Goal: Information Seeking & Learning: Learn about a topic

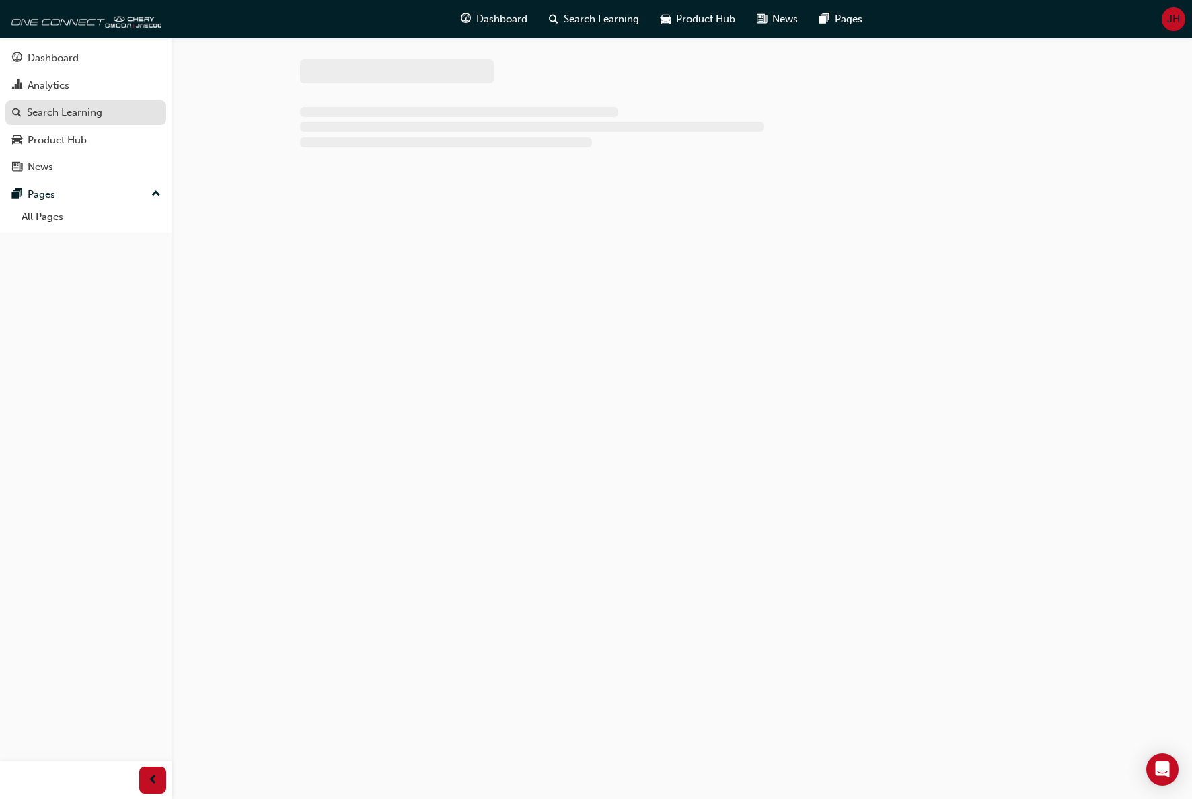
click at [52, 112] on div "Search Learning" at bounding box center [64, 112] width 75 height 15
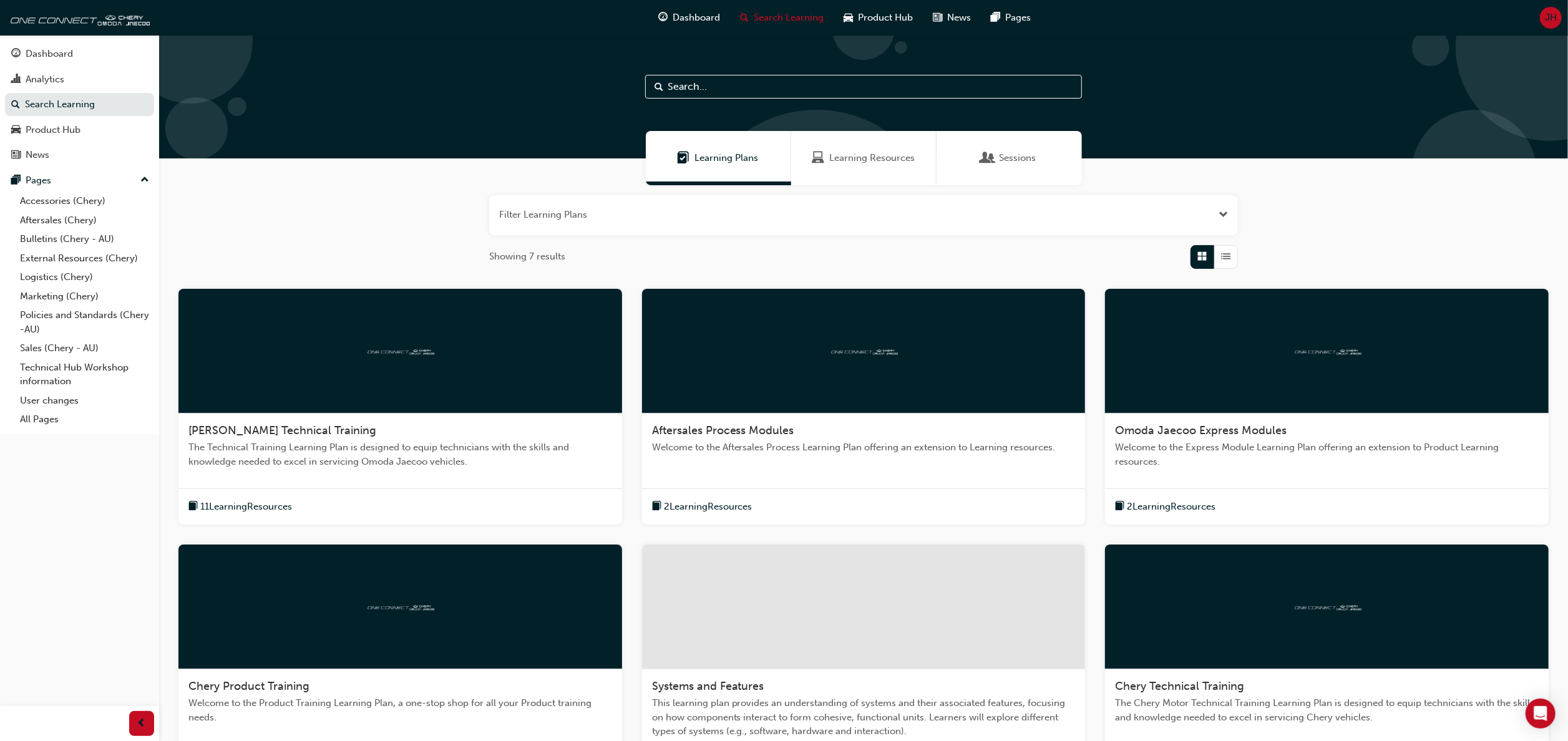
click at [1105, 212] on span "Open the filter" at bounding box center [1223, 214] width 9 height 14
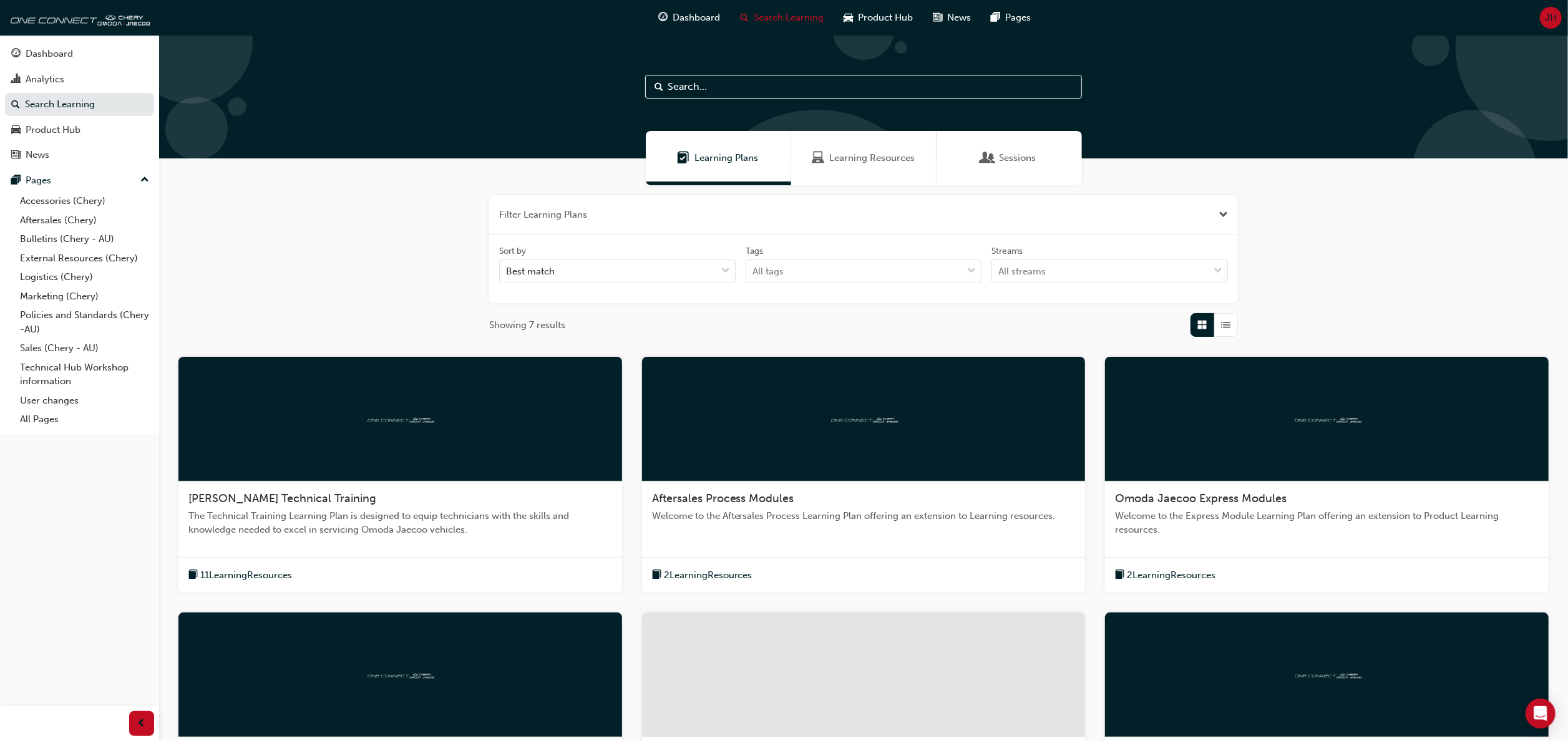
click at [1105, 234] on div "Filter Learning Plans Sort by Best match Tags All tags Streams All streams Show…" at bounding box center [863, 565] width 1409 height 760
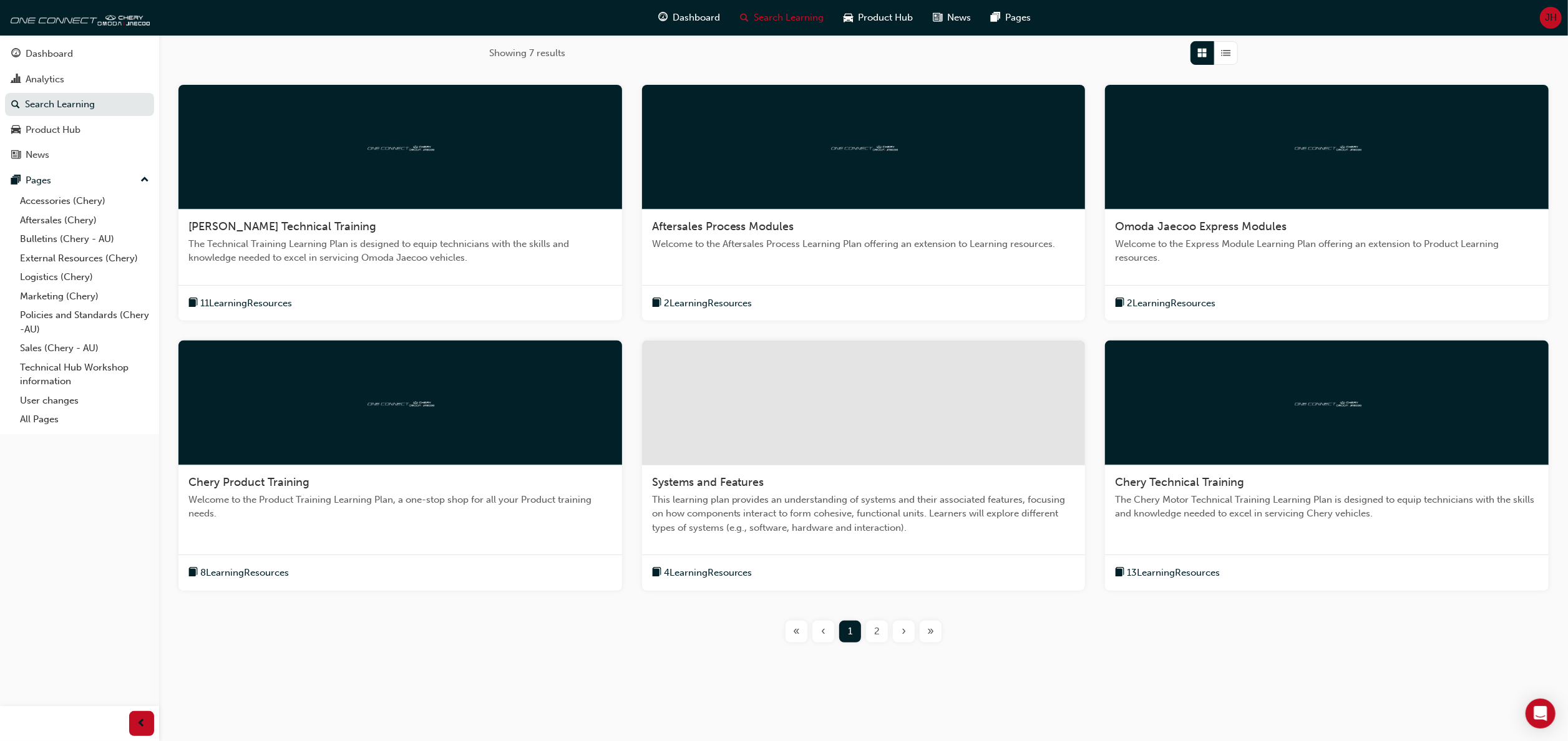
scroll to position [273, 0]
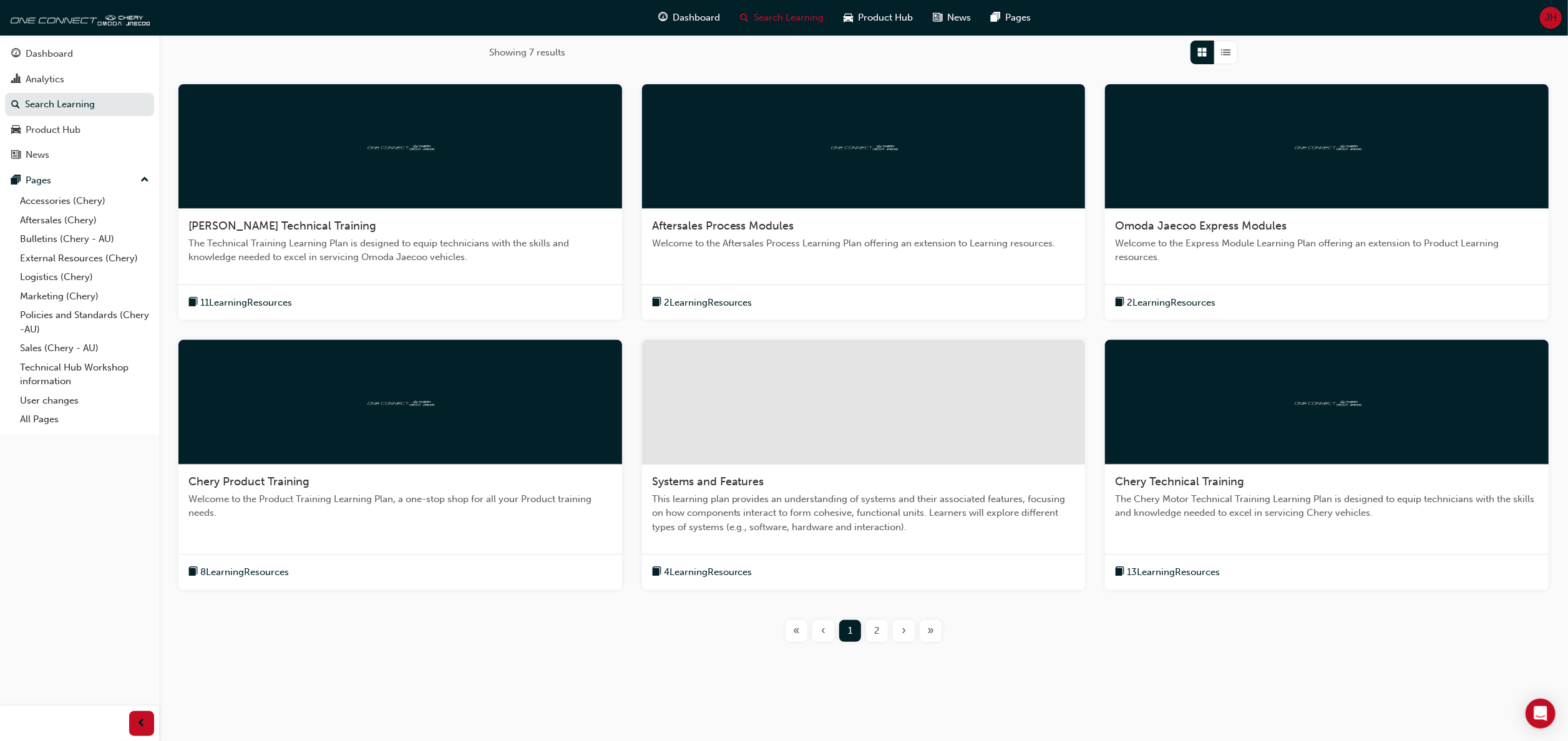
click at [727, 477] on span "Systems and Features" at bounding box center [708, 481] width 112 height 14
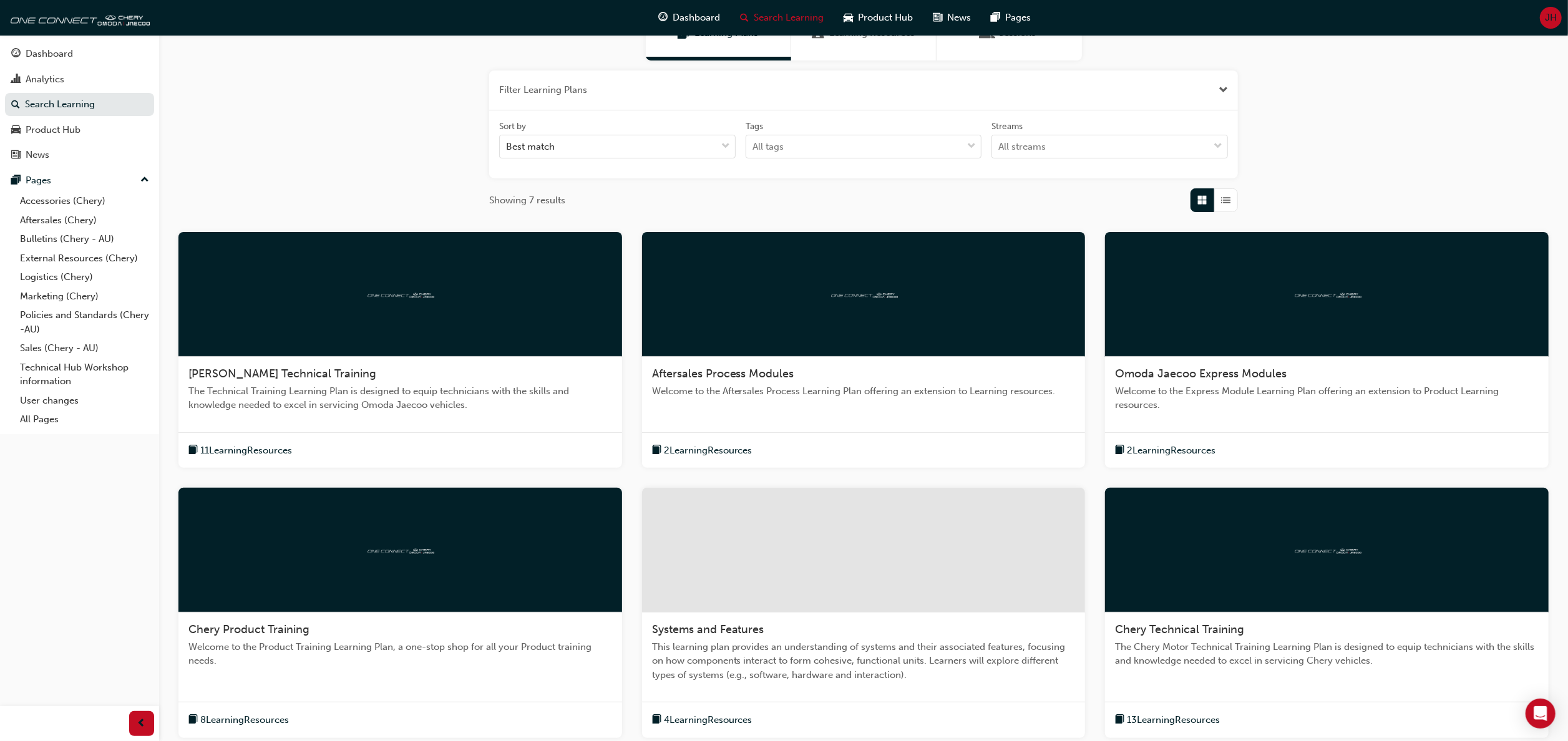
scroll to position [249, 0]
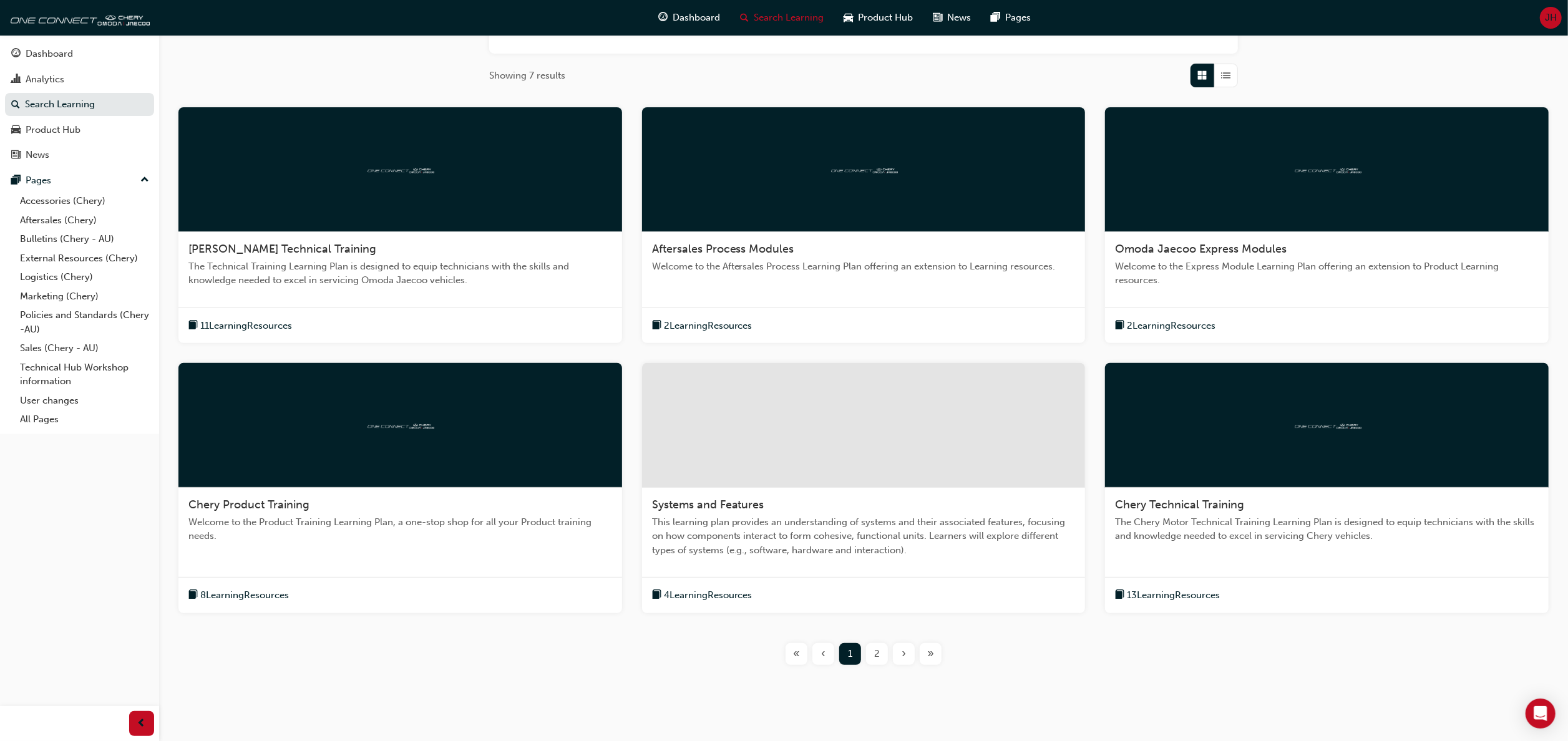
click at [873, 650] on div "2" at bounding box center [877, 655] width 22 height 22
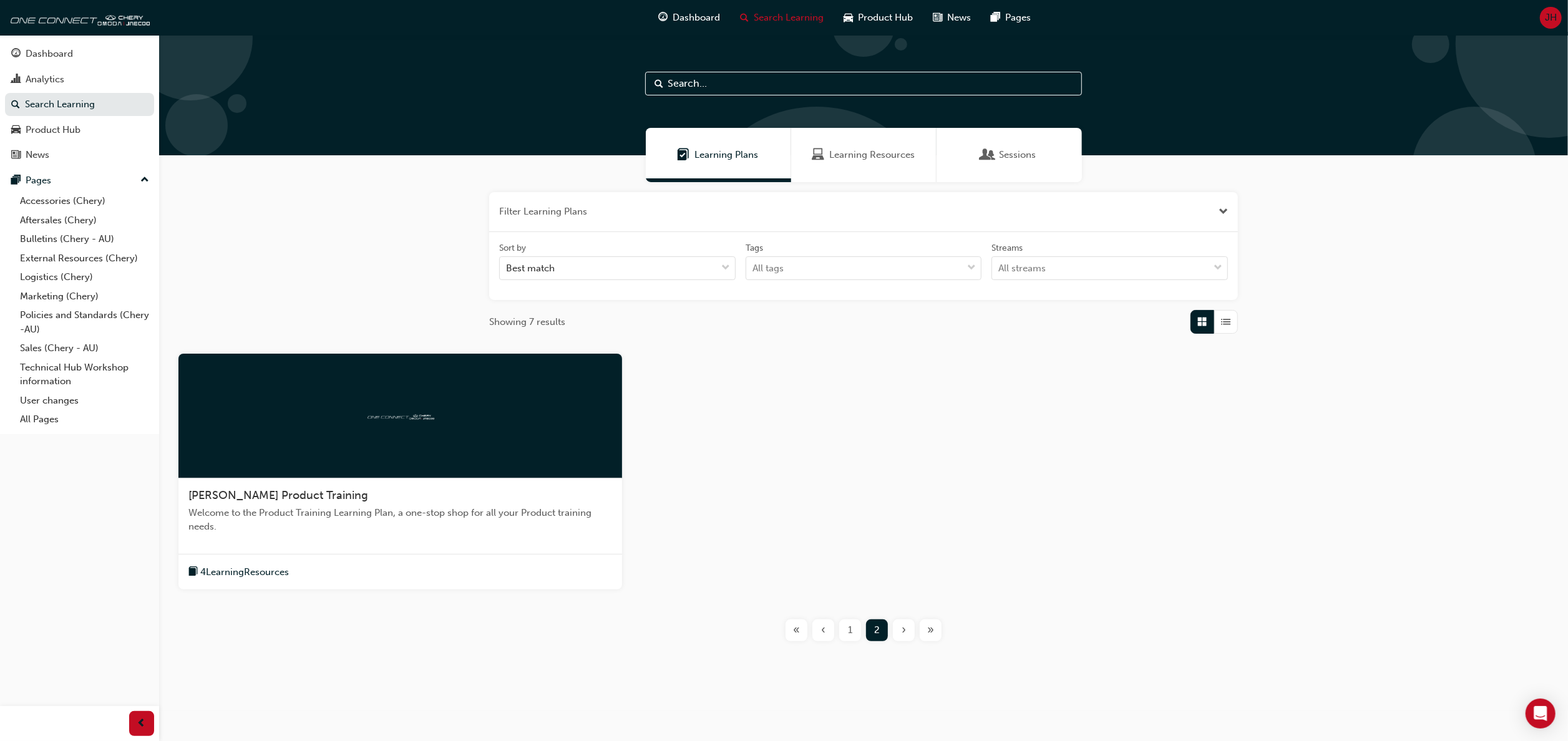
click at [824, 628] on span "‹" at bounding box center [822, 630] width 5 height 14
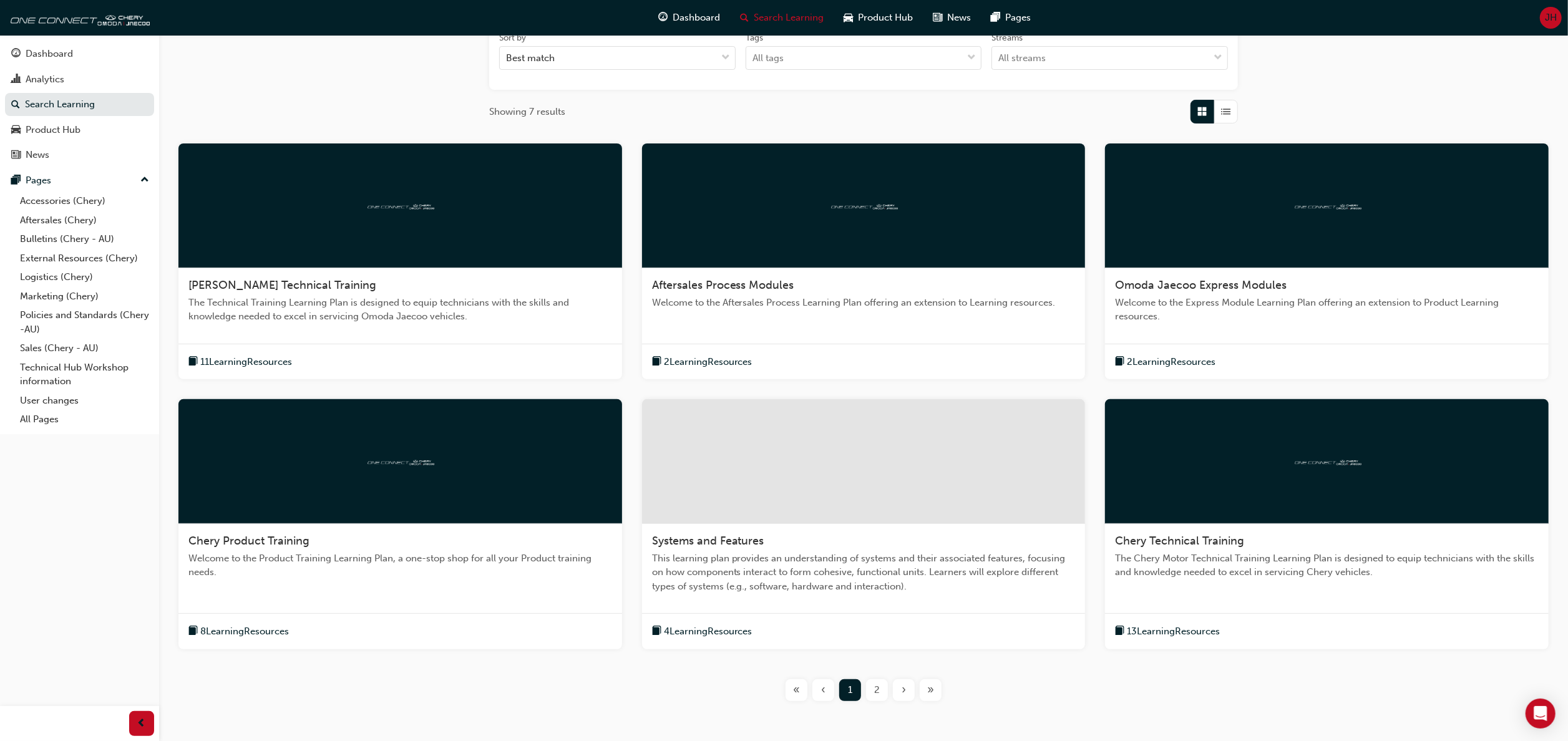
scroll to position [253, 0]
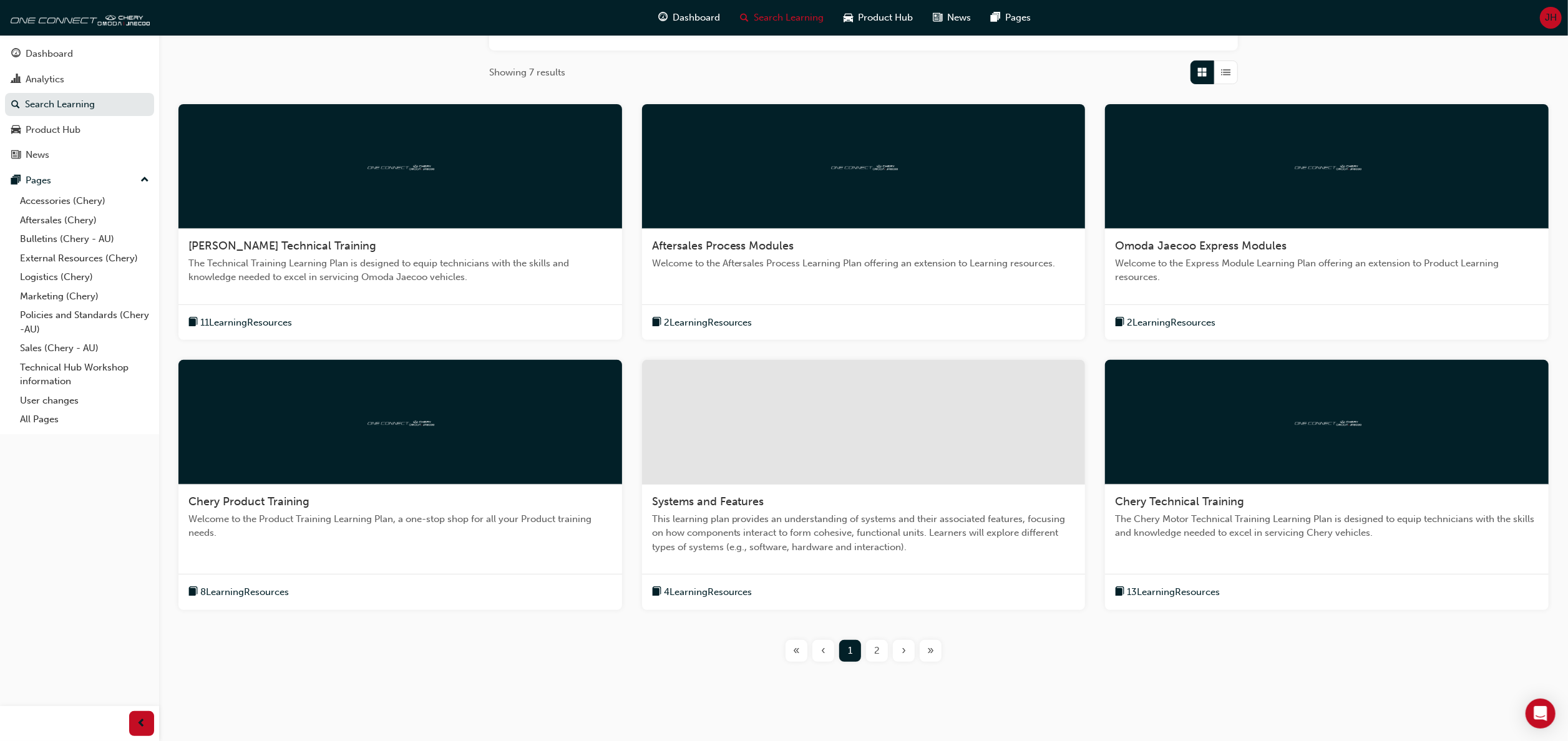
click at [278, 501] on span "Chery Product Training" at bounding box center [249, 502] width 121 height 14
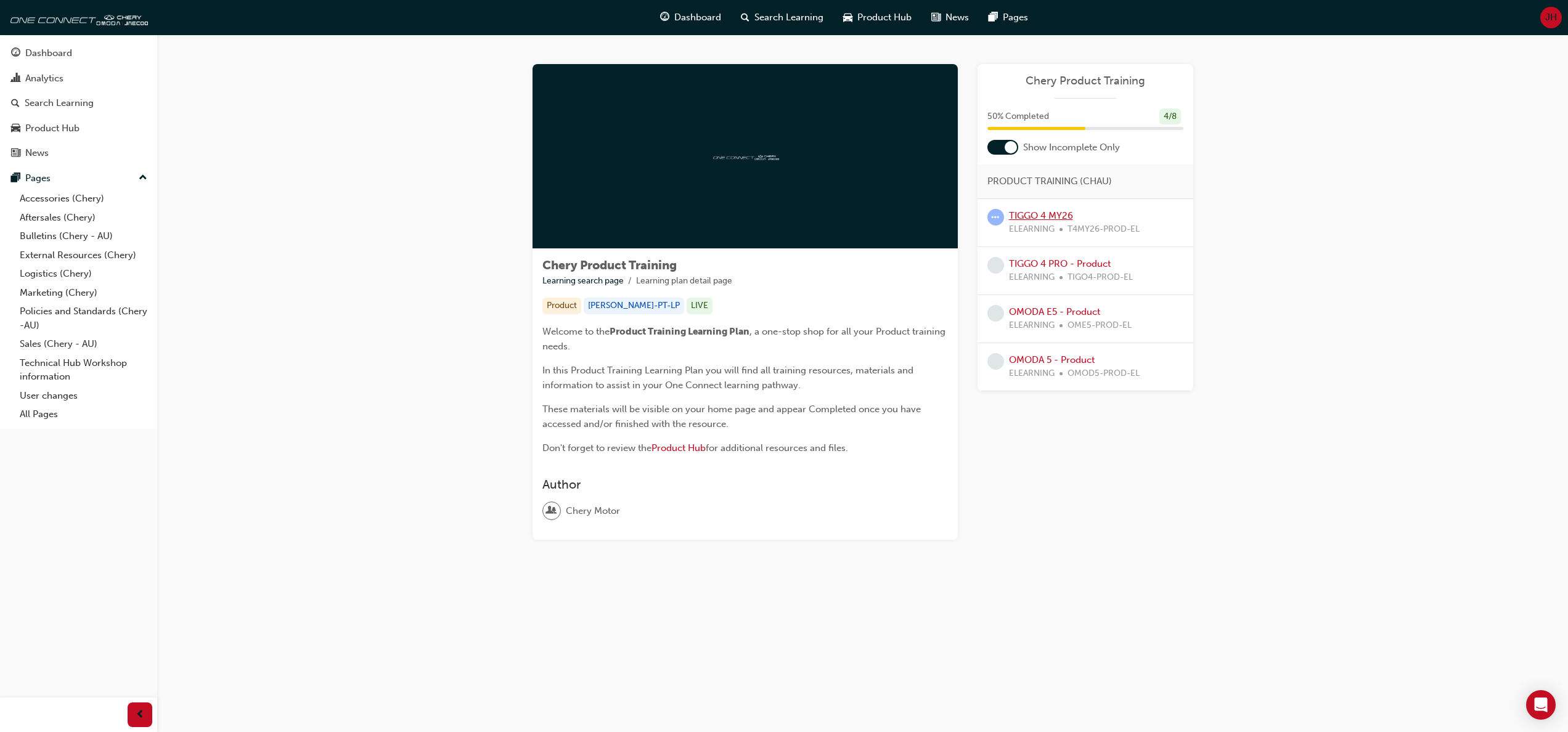
click at [1055, 211] on link "TIGGO 4 MY26" at bounding box center [1040, 215] width 64 height 11
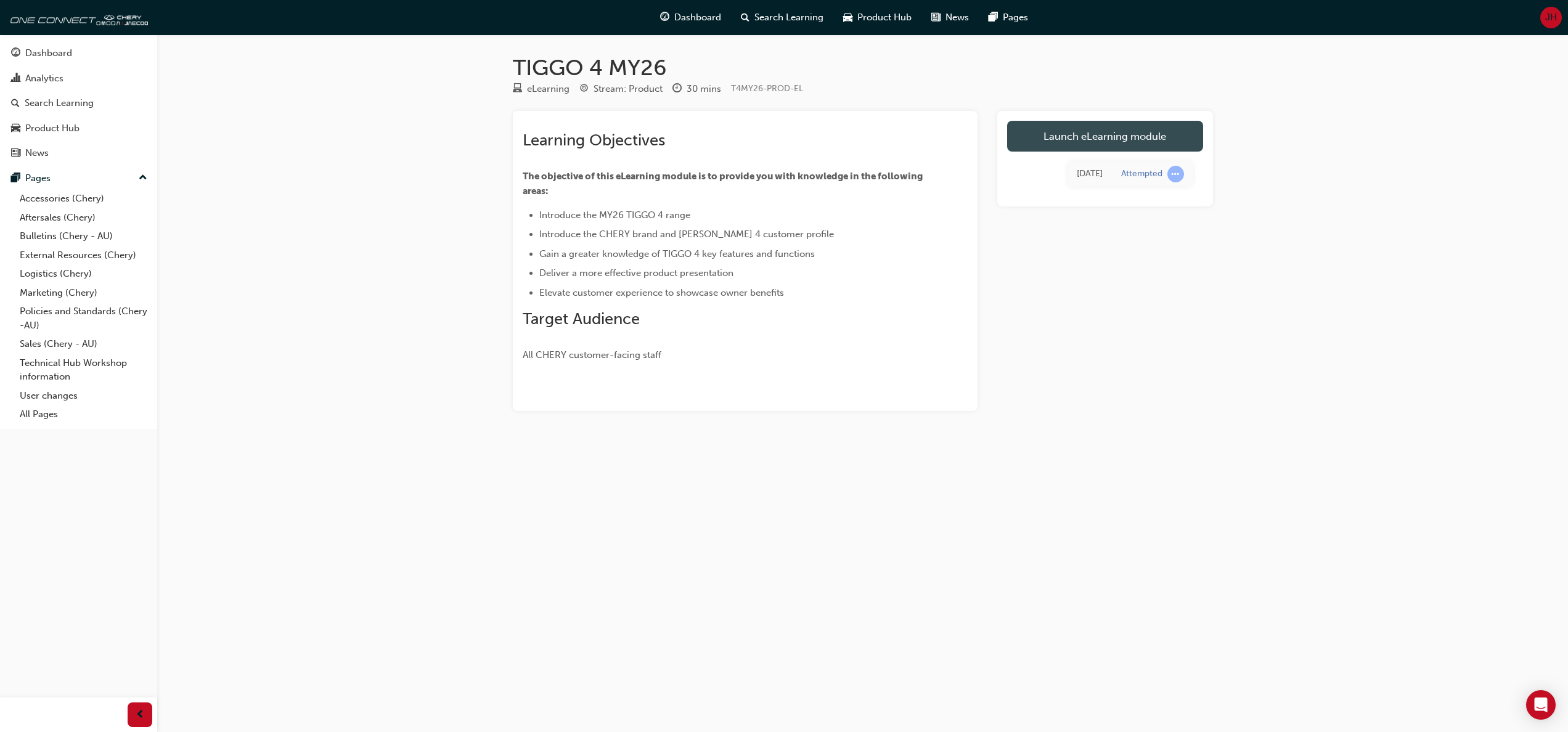
click at [1062, 126] on link "Launch eLearning module" at bounding box center [1105, 137] width 196 height 31
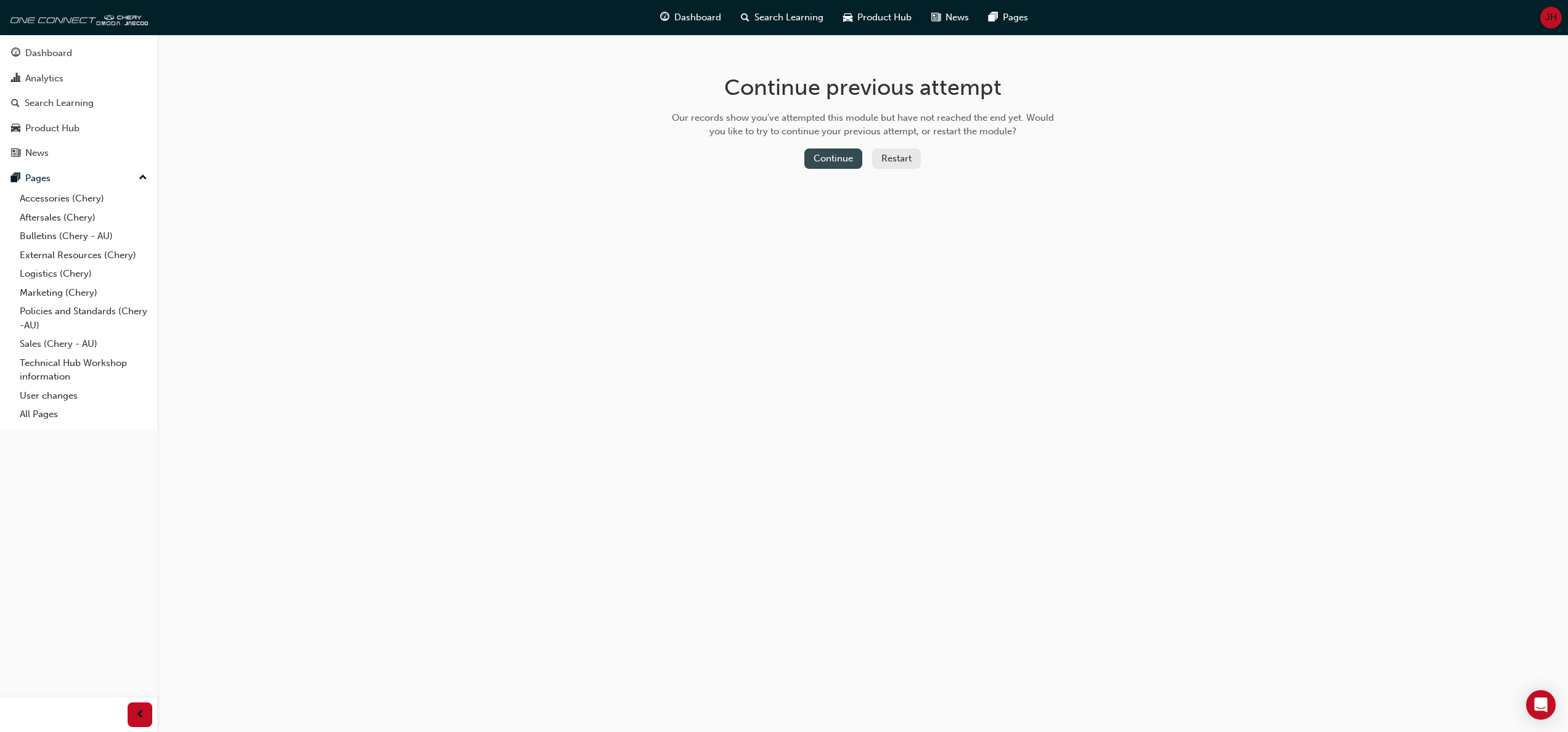
click at [821, 158] on button "Continue" at bounding box center [833, 158] width 58 height 20
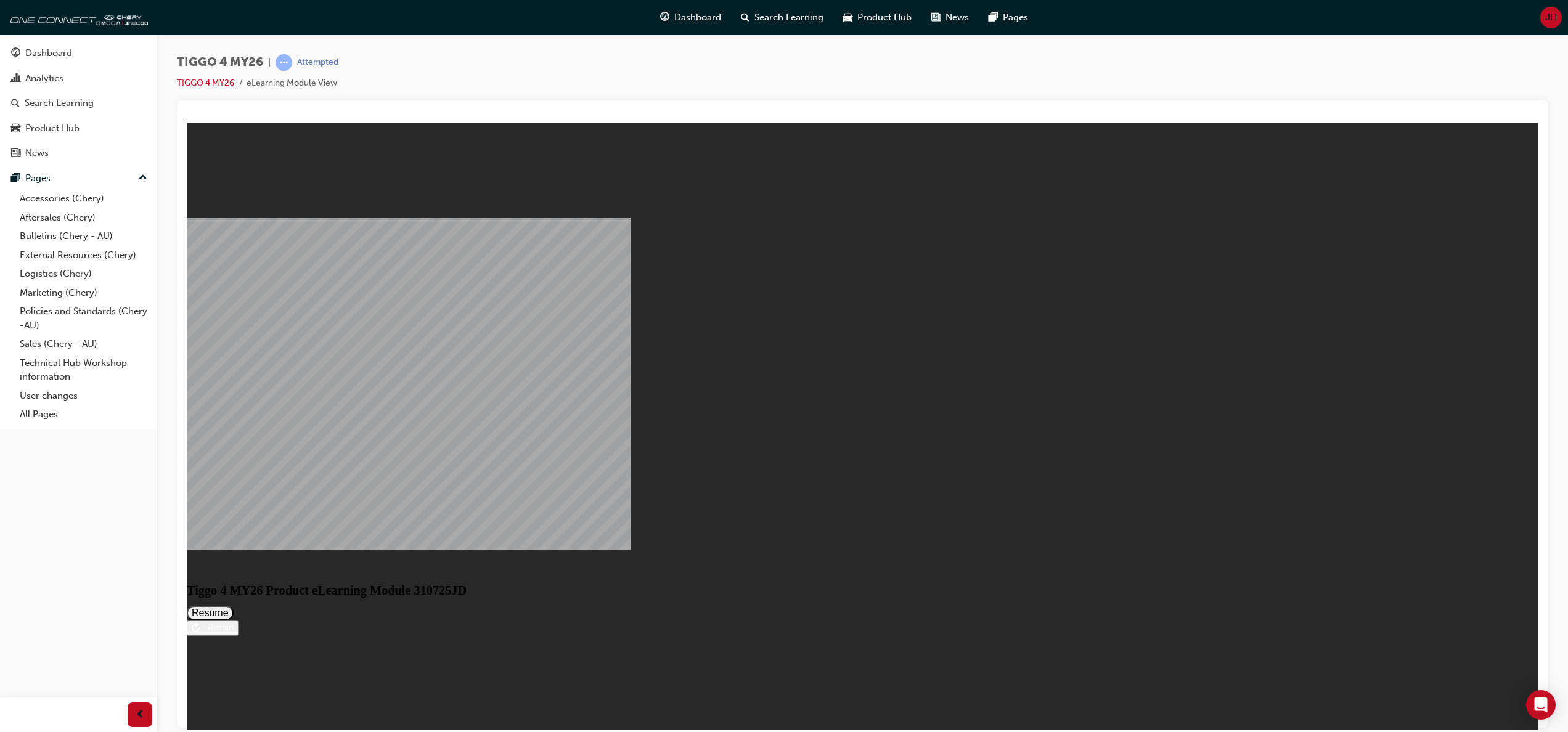
click at [234, 632] on div "Restart" at bounding box center [216, 628] width 34 height 9
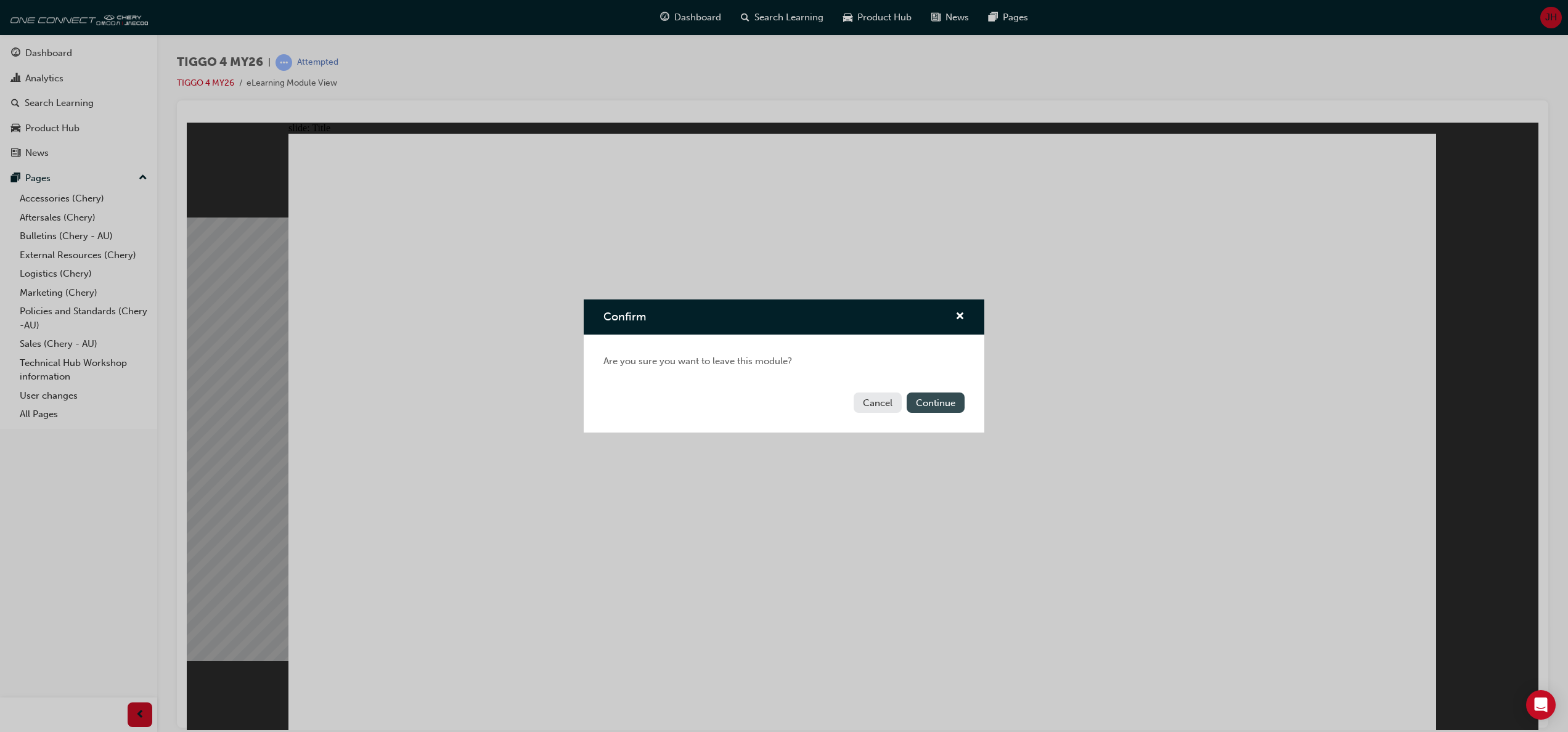
click at [931, 398] on button "Continue" at bounding box center [935, 403] width 58 height 20
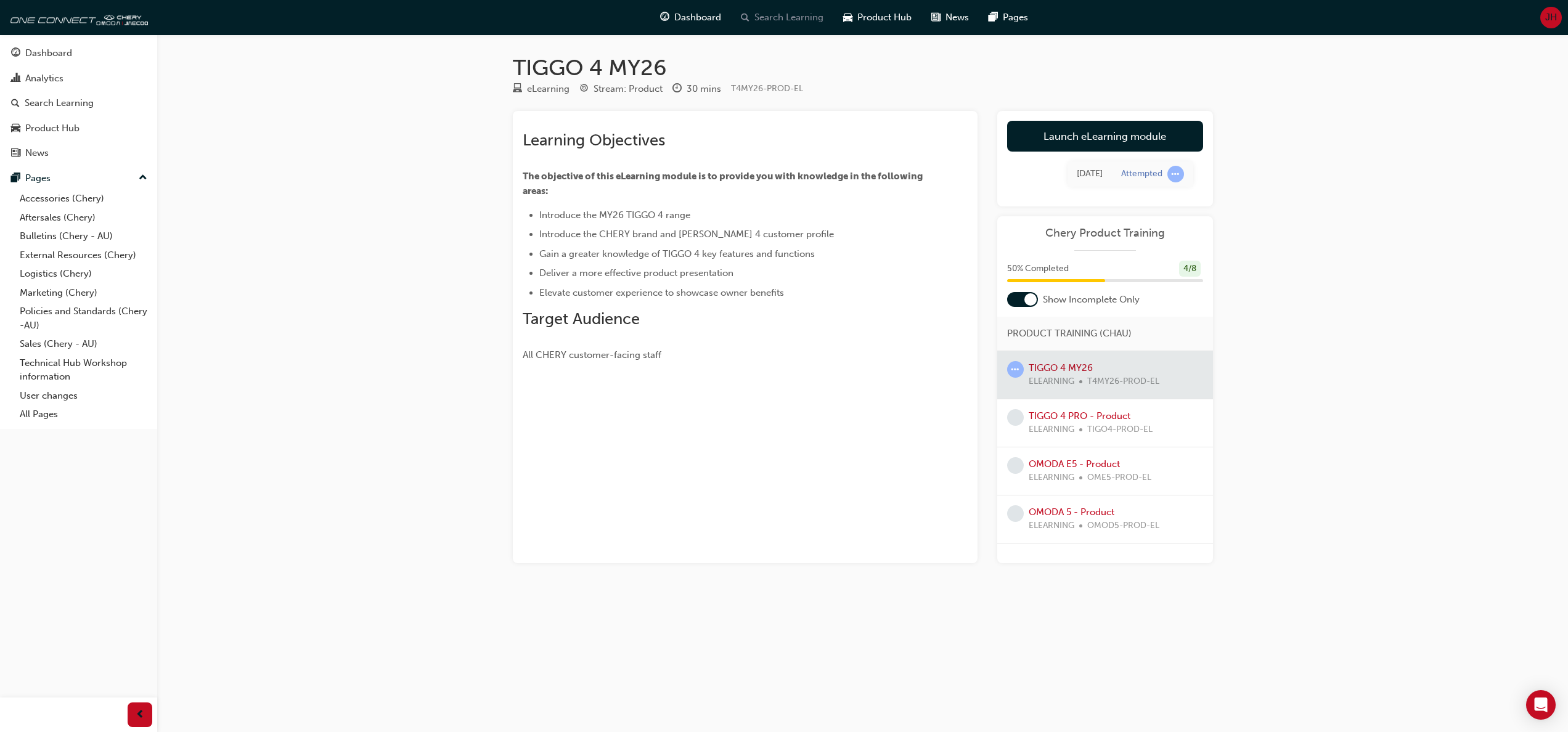
click at [792, 12] on span "Search Learning" at bounding box center [789, 16] width 69 height 14
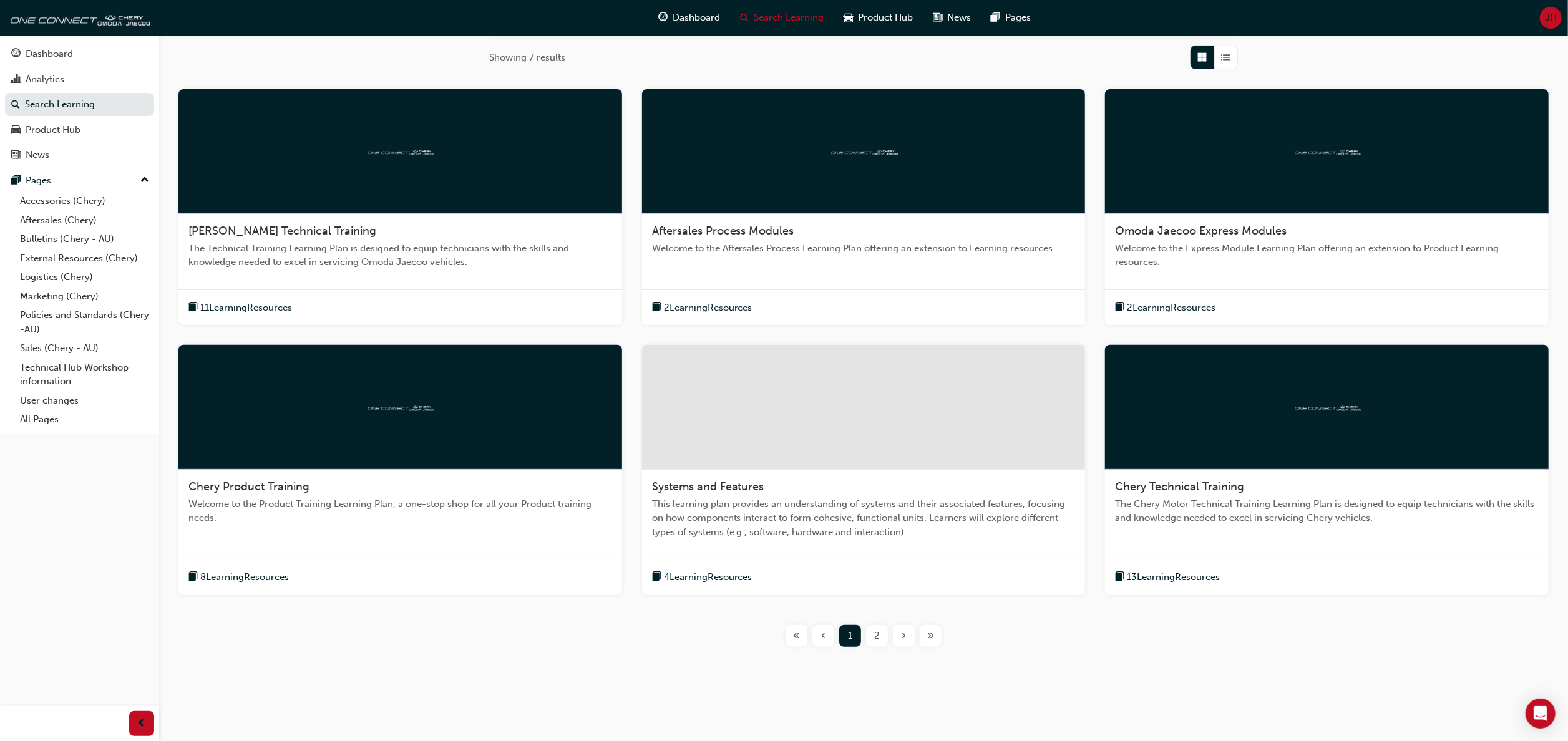
scroll to position [273, 0]
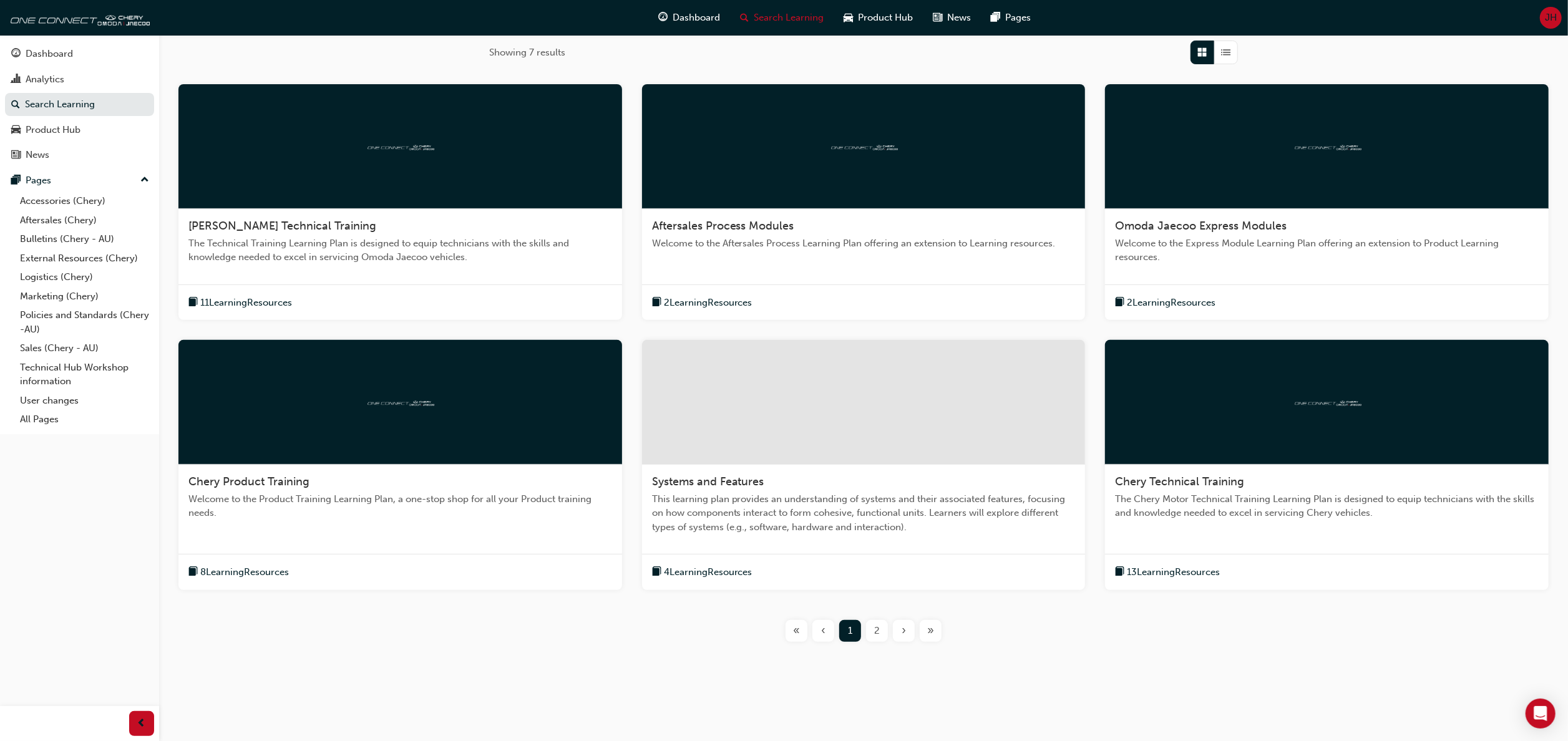
click at [228, 477] on span "Chery Product Training" at bounding box center [249, 481] width 121 height 14
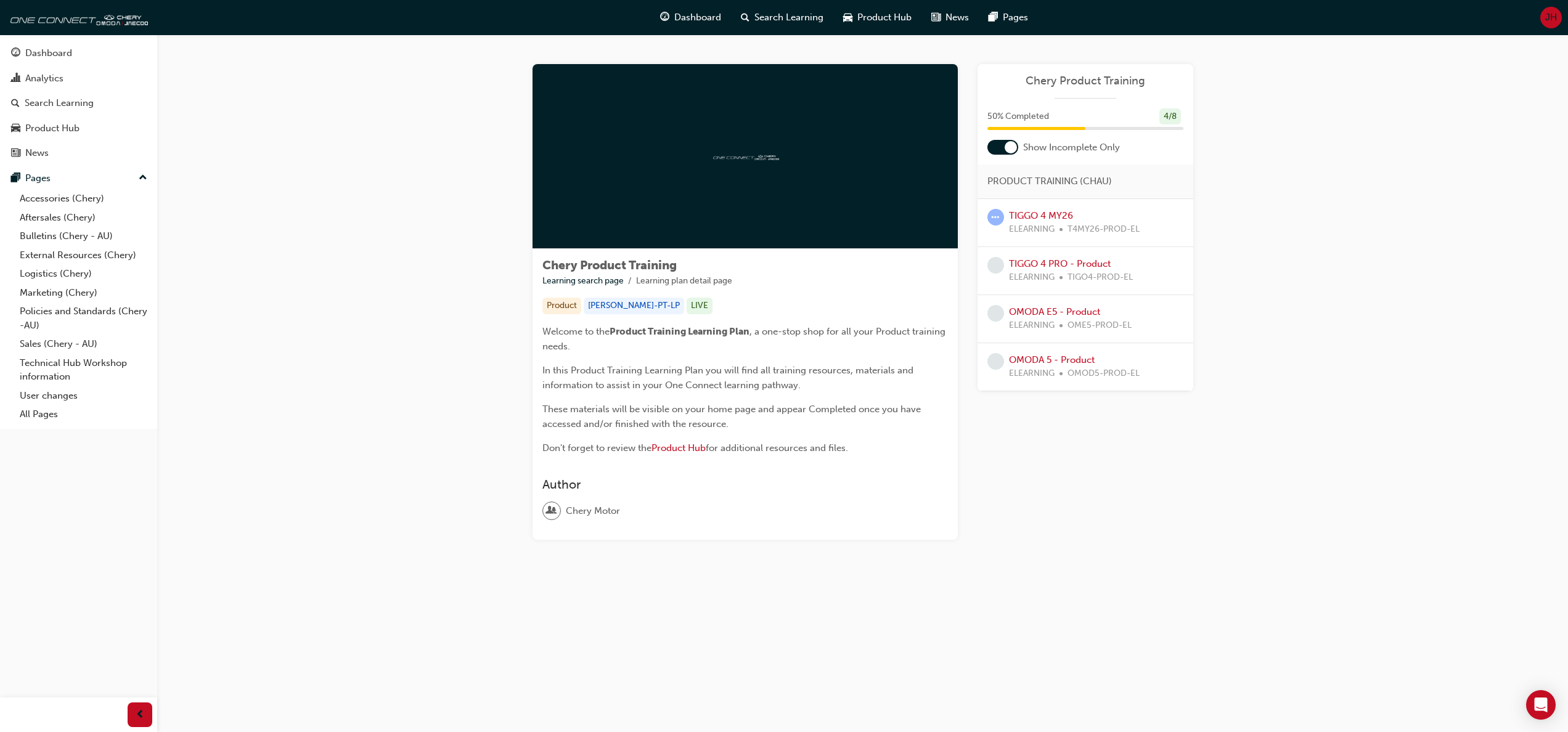
click at [1076, 74] on span "Chery Product Training" at bounding box center [1085, 81] width 196 height 14
click at [575, 272] on span "Chery Product Training" at bounding box center [609, 265] width 135 height 14
click at [768, 138] on div at bounding box center [745, 157] width 425 height 185
click at [767, 18] on span "Search Learning" at bounding box center [789, 16] width 69 height 14
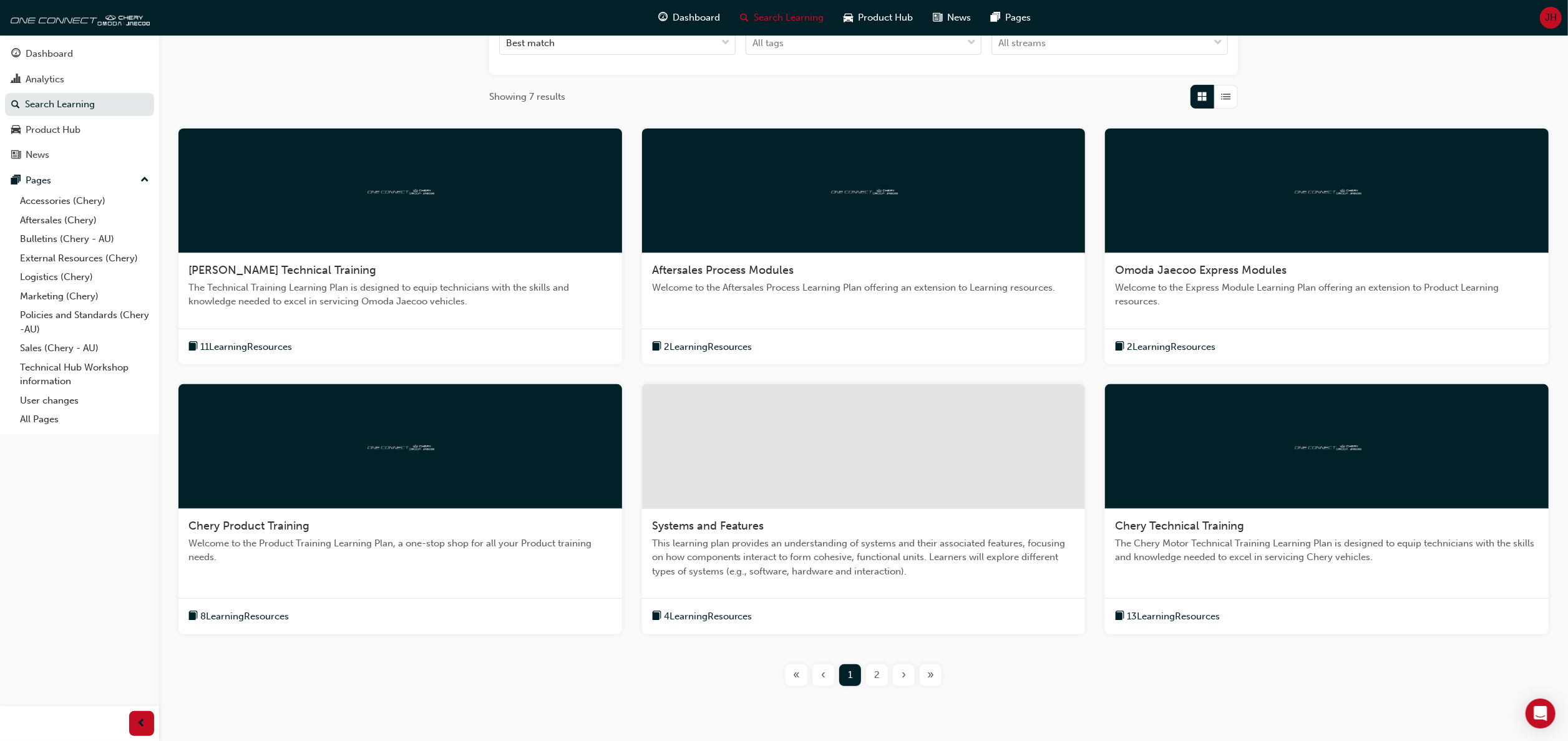
scroll to position [249, 0]
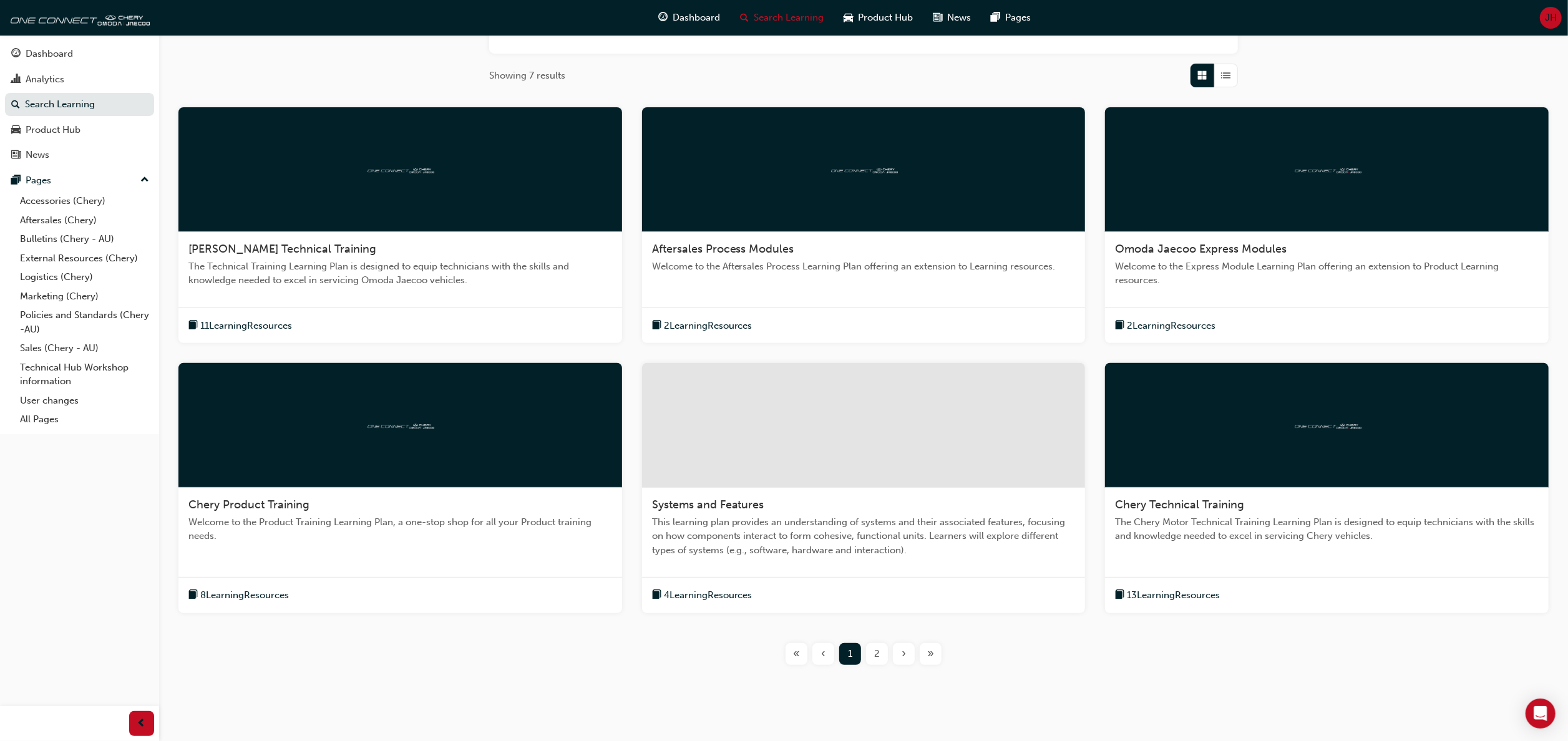
click at [253, 498] on span "Chery Product Training" at bounding box center [249, 505] width 121 height 14
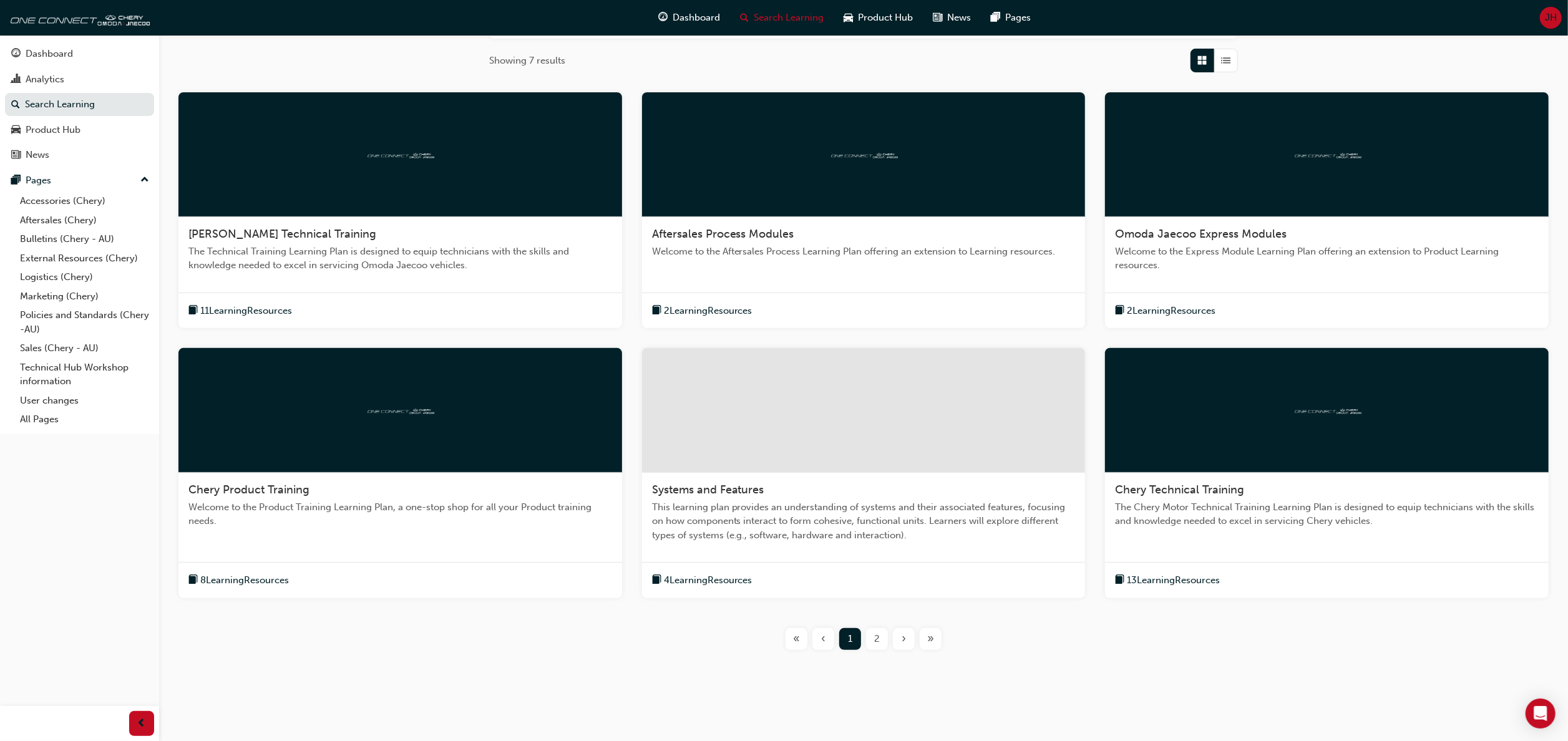
scroll to position [273, 0]
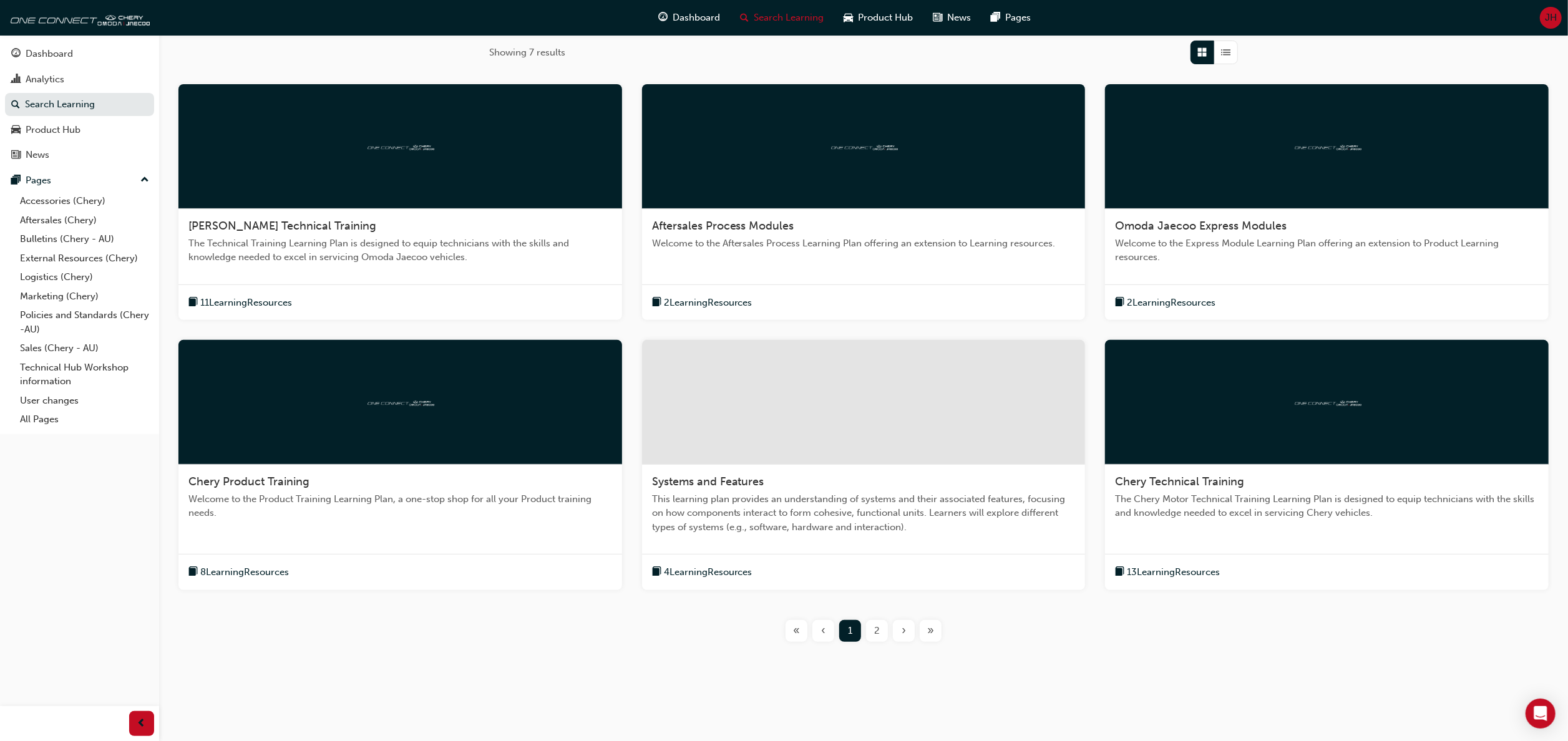
click at [247, 562] on div "8 Learning Resources" at bounding box center [400, 571] width 443 height 36
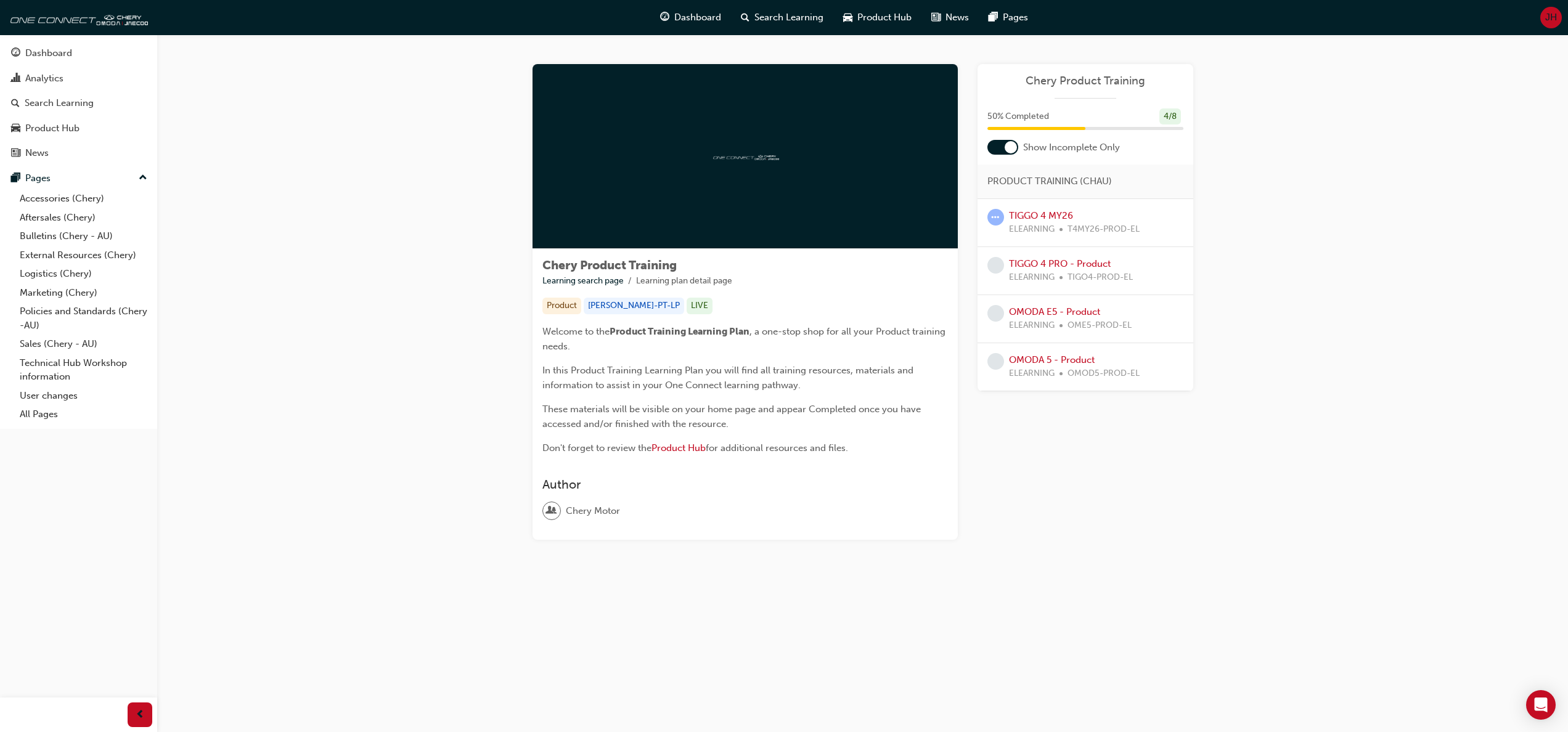
drag, startPoint x: 1008, startPoint y: 149, endPoint x: 985, endPoint y: 148, distance: 23.0
click at [985, 148] on div "Show Incomplete Only" at bounding box center [1085, 147] width 216 height 15
click at [987, 144] on div at bounding box center [1003, 147] width 31 height 15
click at [1060, 363] on link "TIGGO 8 CSH - Product" at bounding box center [1059, 360] width 101 height 11
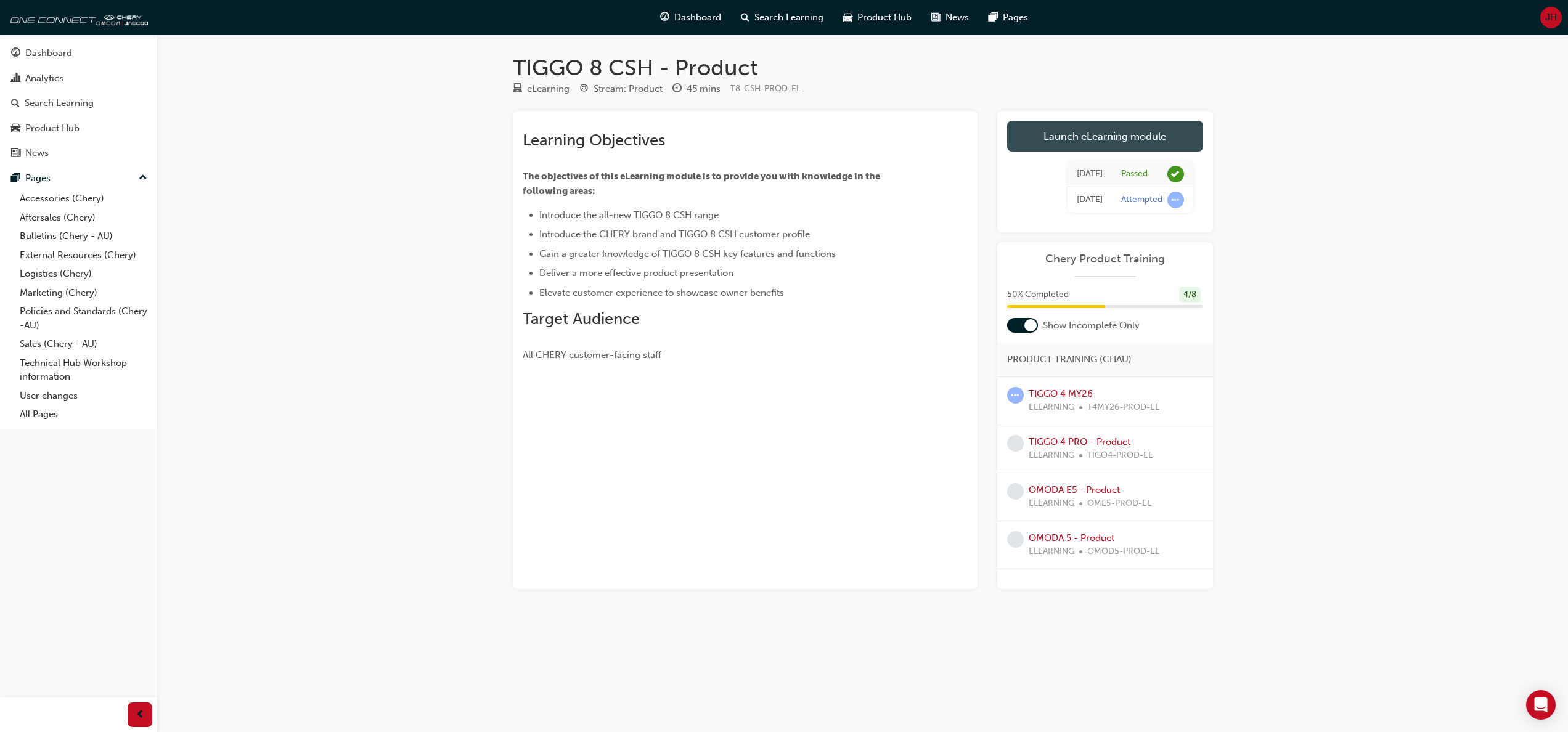
click at [1087, 129] on link "Launch eLearning module" at bounding box center [1105, 137] width 196 height 31
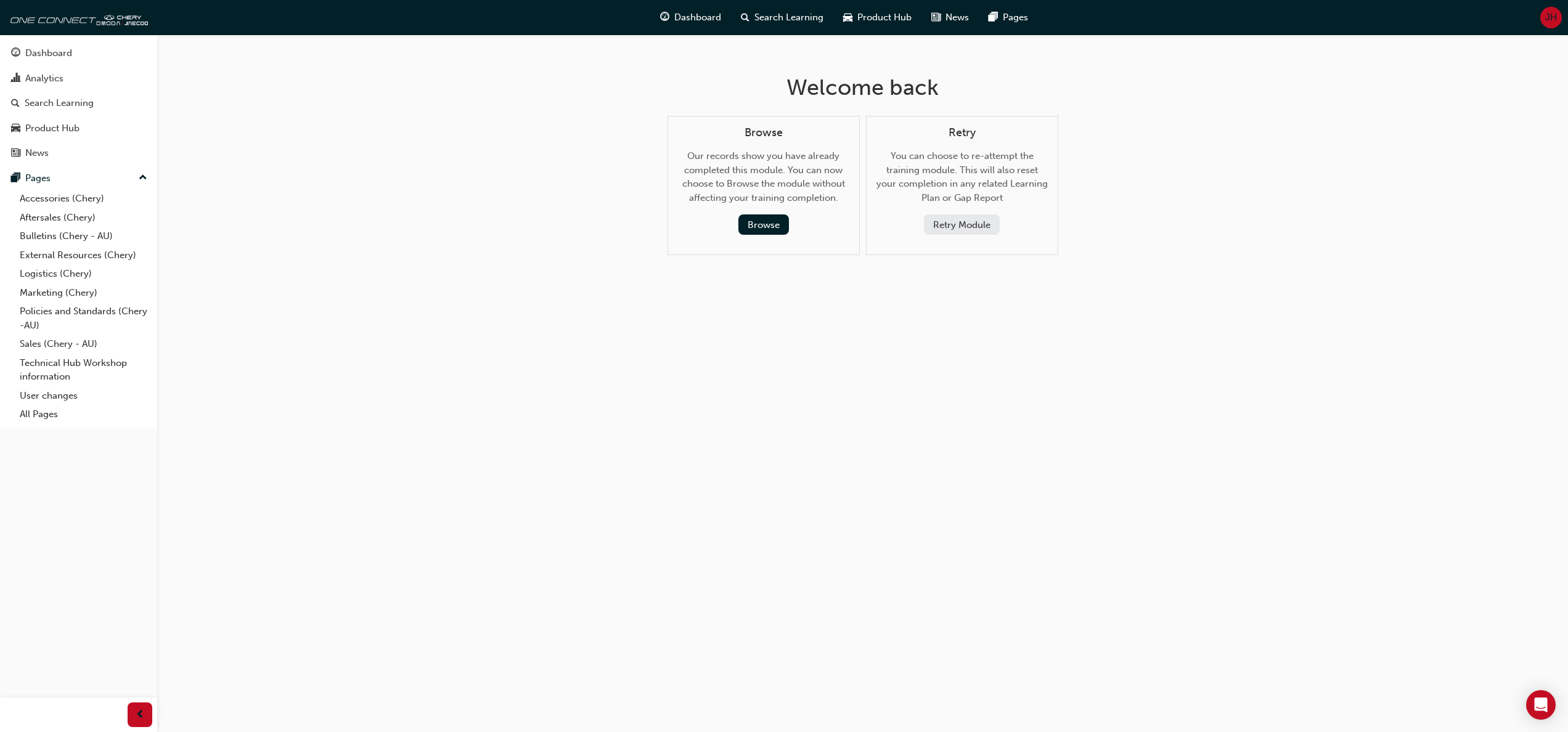
click at [980, 221] on button "Retry Module" at bounding box center [962, 224] width 76 height 20
